Goal: Transaction & Acquisition: Book appointment/travel/reservation

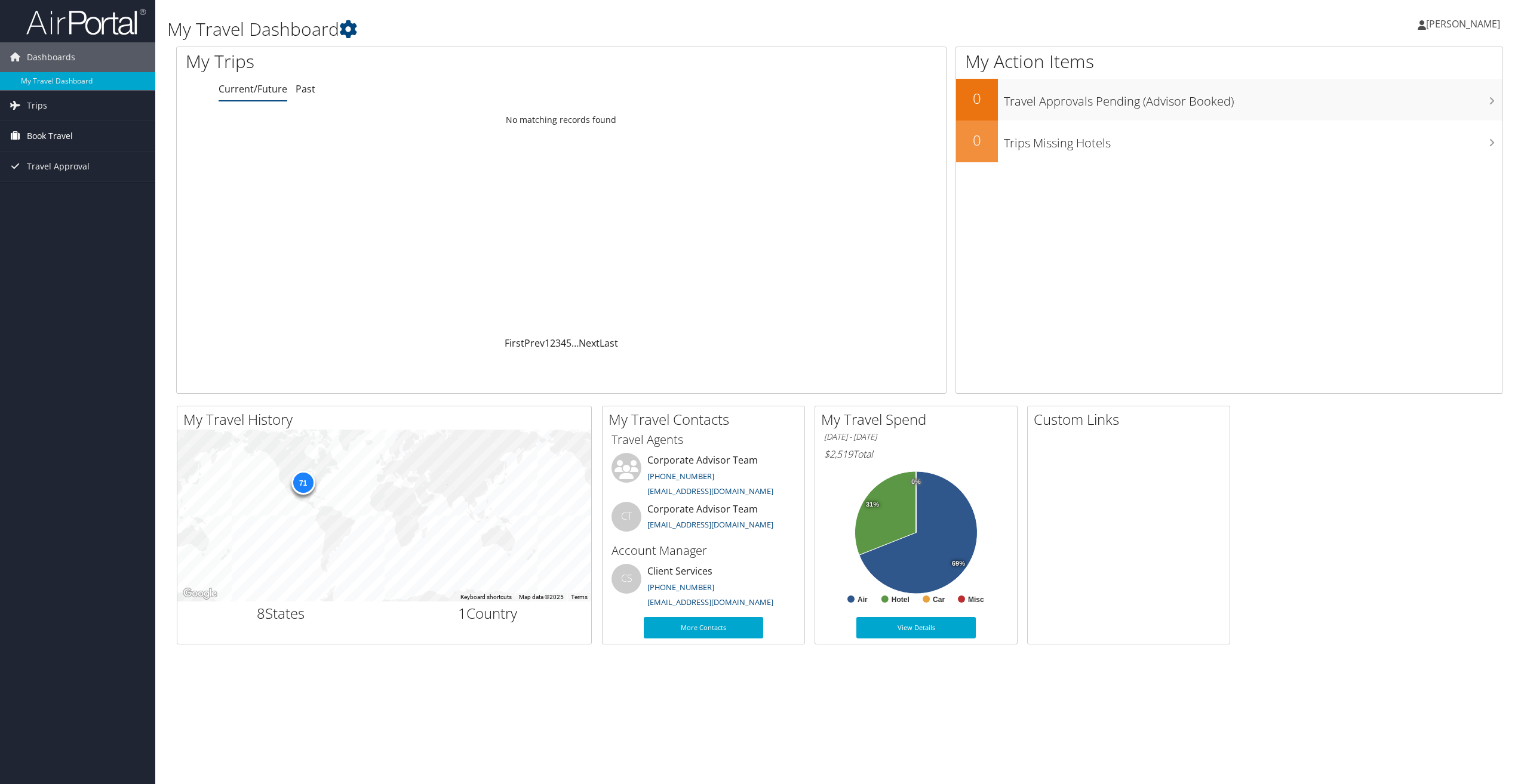
click at [68, 139] on span "Book Travel" at bounding box center [49, 136] width 46 height 30
click at [78, 194] on link "Book/Manage Online Trips" at bounding box center [78, 195] width 155 height 18
click at [61, 197] on link "Book/Manage Online Trips" at bounding box center [78, 195] width 155 height 18
